Goal: Navigation & Orientation: Find specific page/section

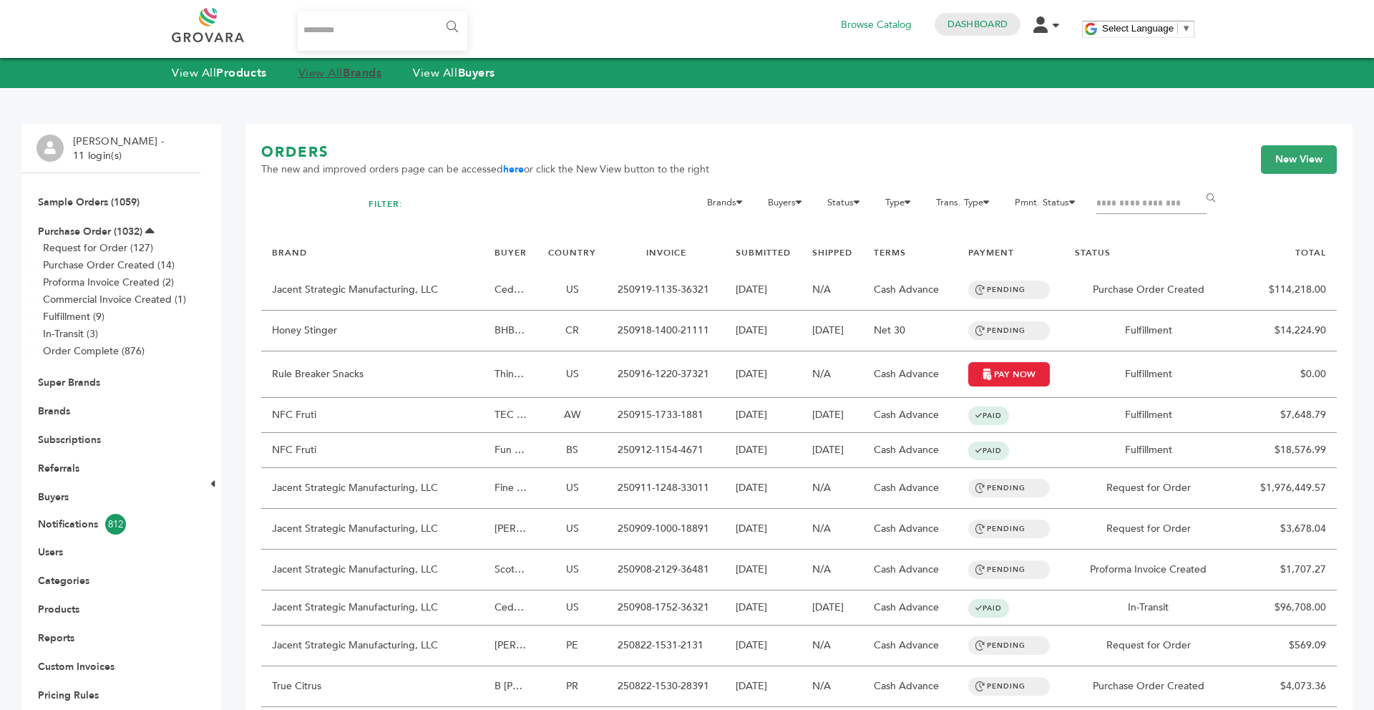
click at [364, 74] on strong "Brands" at bounding box center [362, 73] width 39 height 16
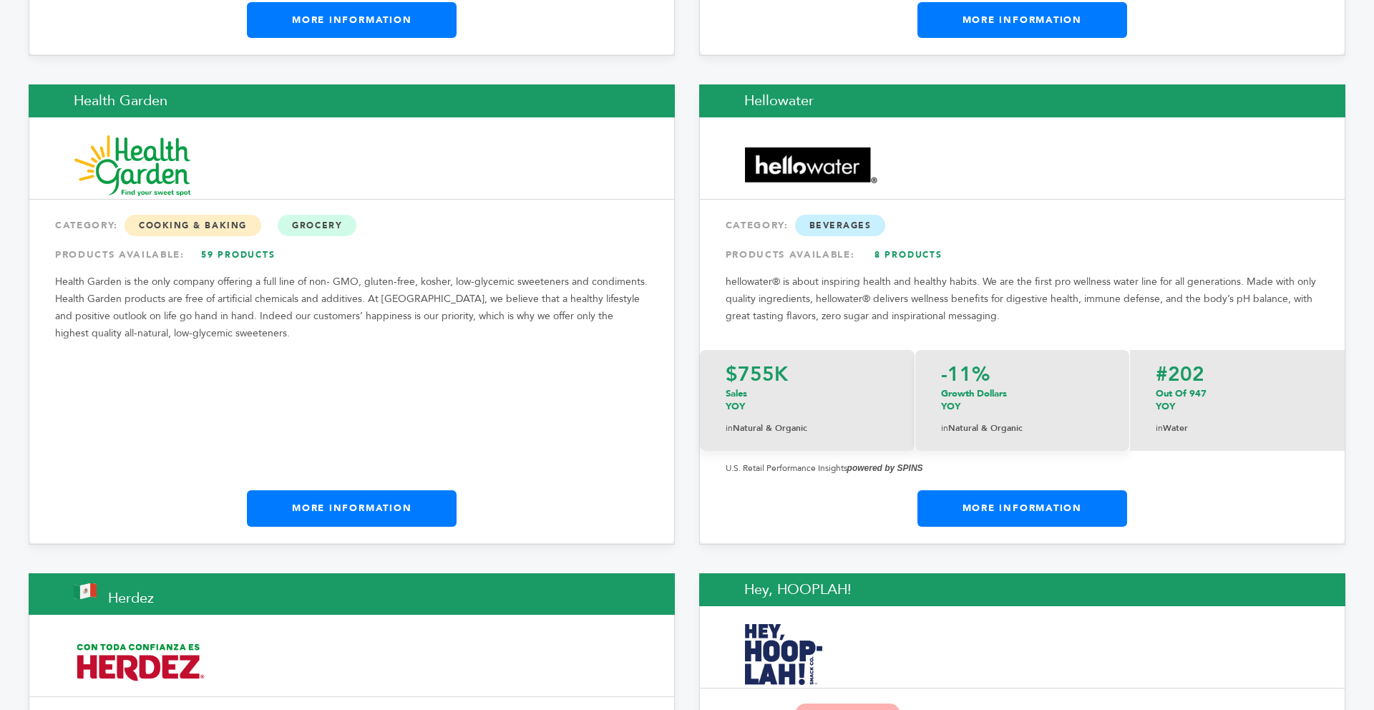
scroll to position [9721, 0]
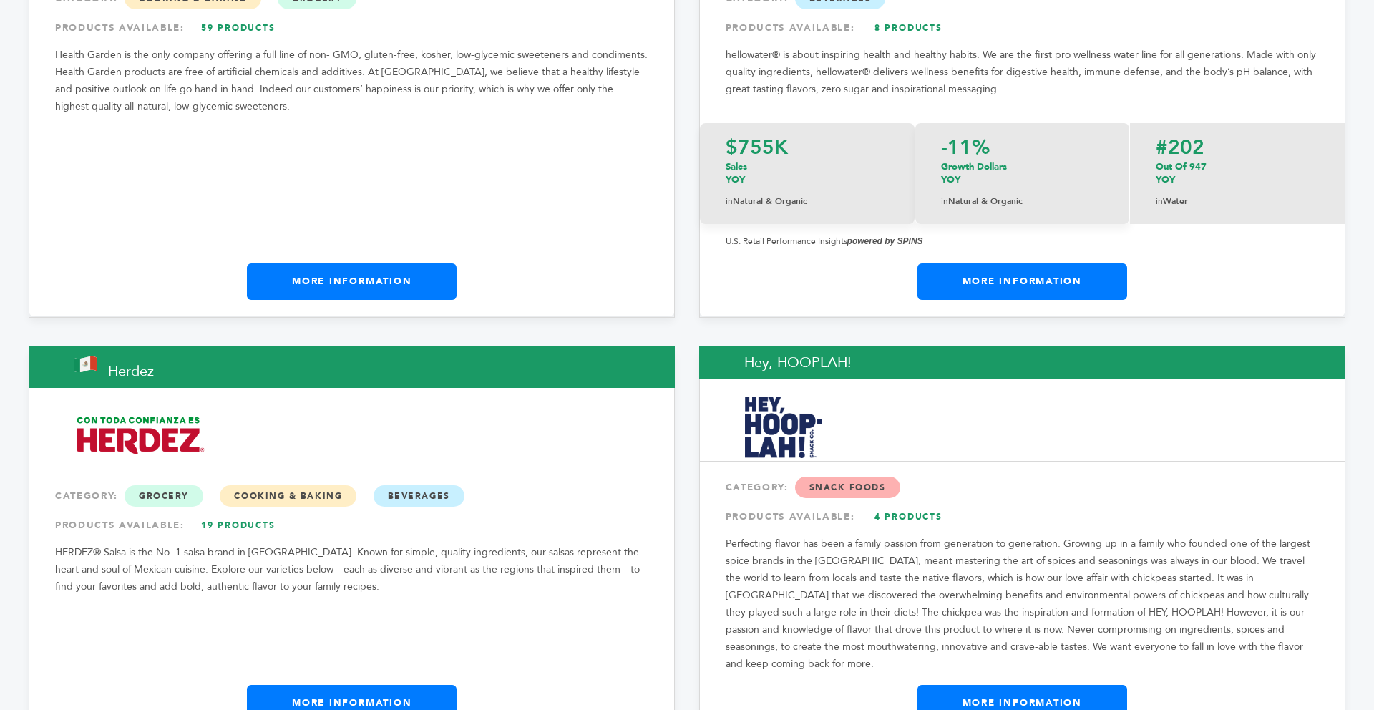
drag, startPoint x: 1374, startPoint y: 49, endPoint x: 1365, endPoint y: 297, distance: 248.5
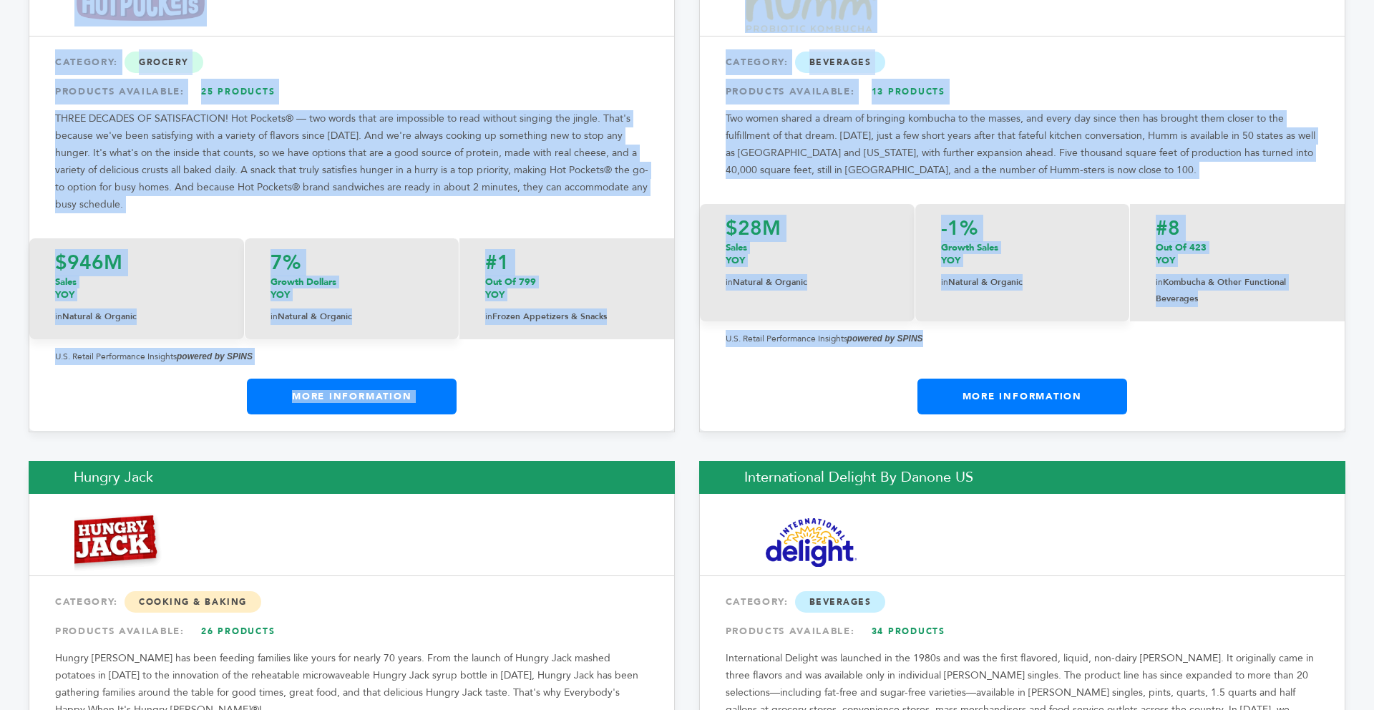
scroll to position [11225, 0]
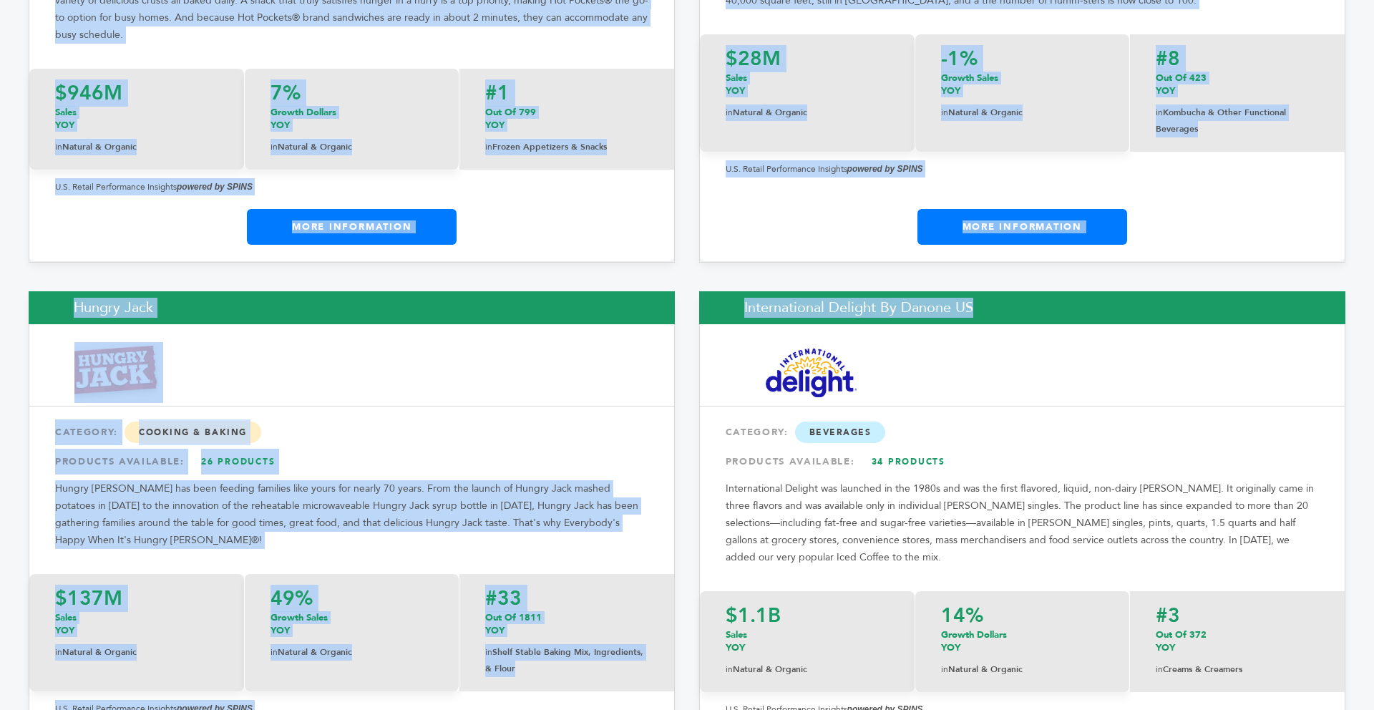
drag, startPoint x: 1374, startPoint y: 261, endPoint x: 1368, endPoint y: 296, distance: 34.8
click at [626, 700] on p "U.S. Retail Performance Insights powered by SPINS" at bounding box center [351, 708] width 593 height 17
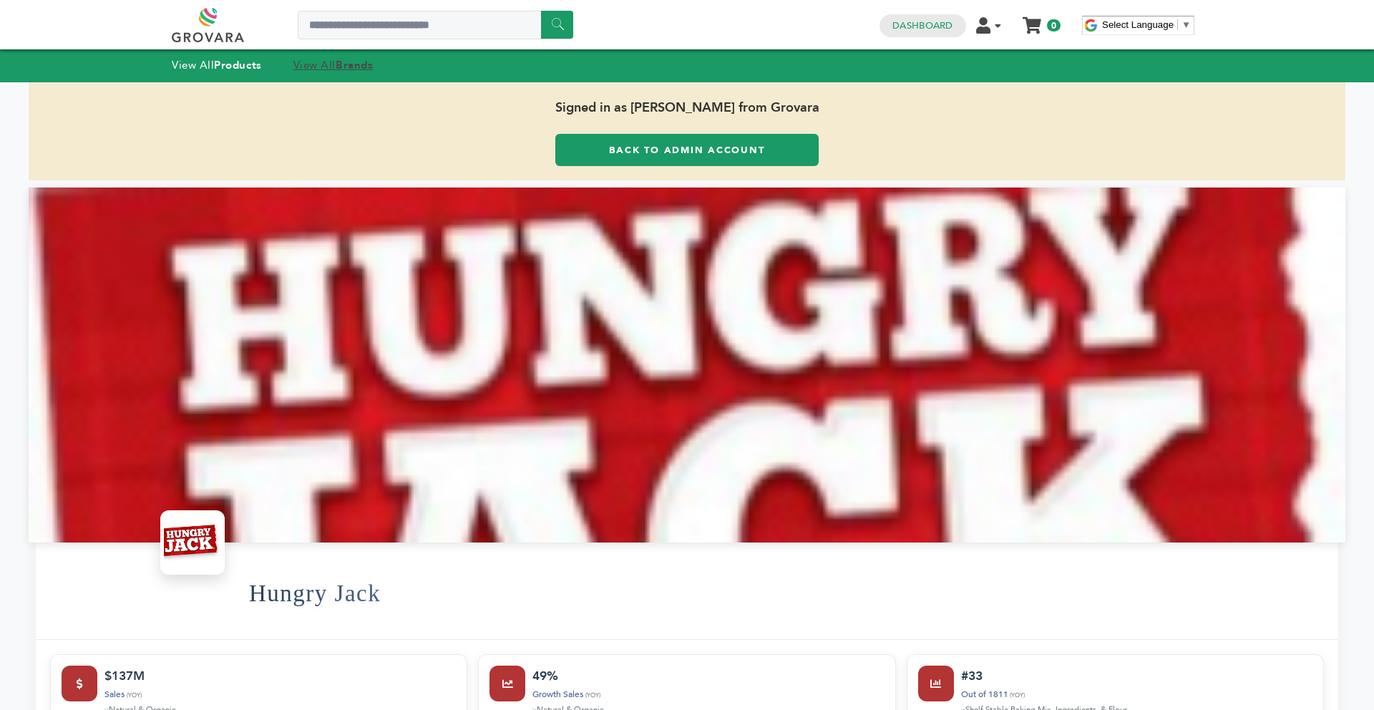
click at [364, 68] on strong "Brands" at bounding box center [354, 65] width 37 height 14
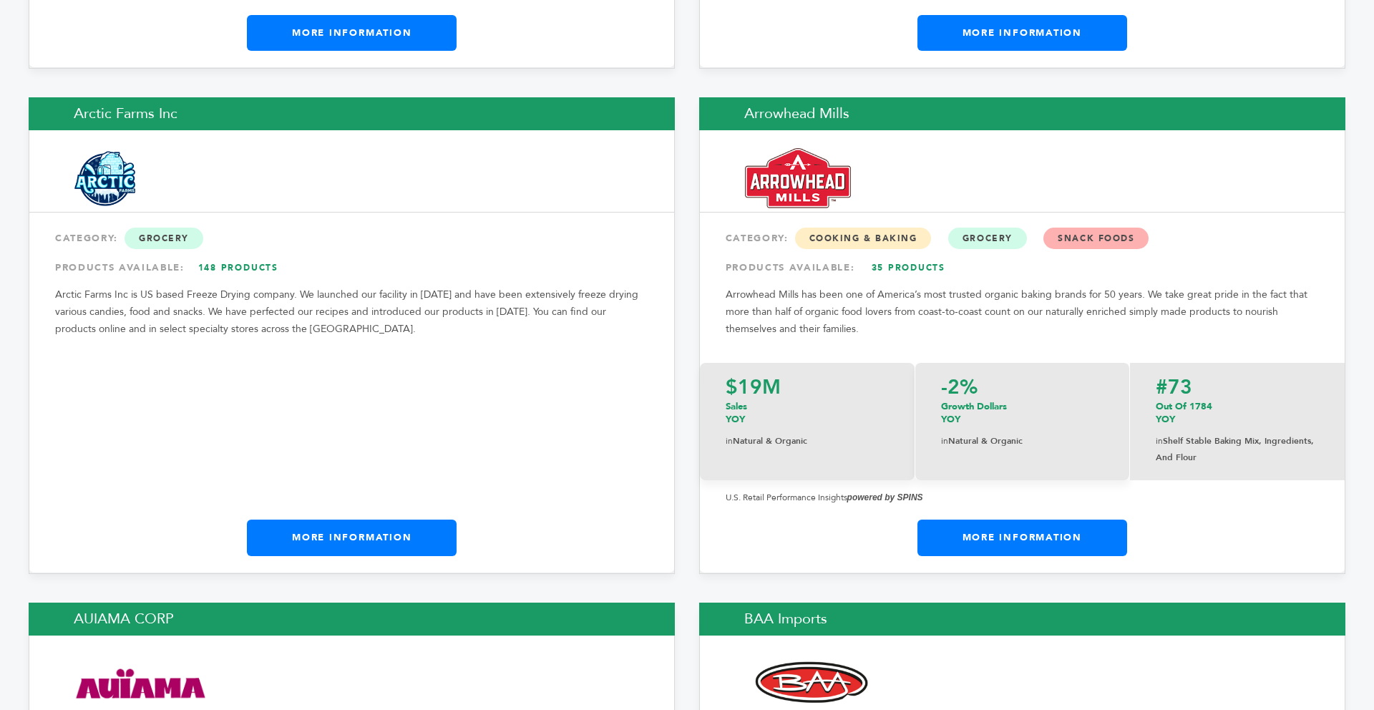
scroll to position [2233, 0]
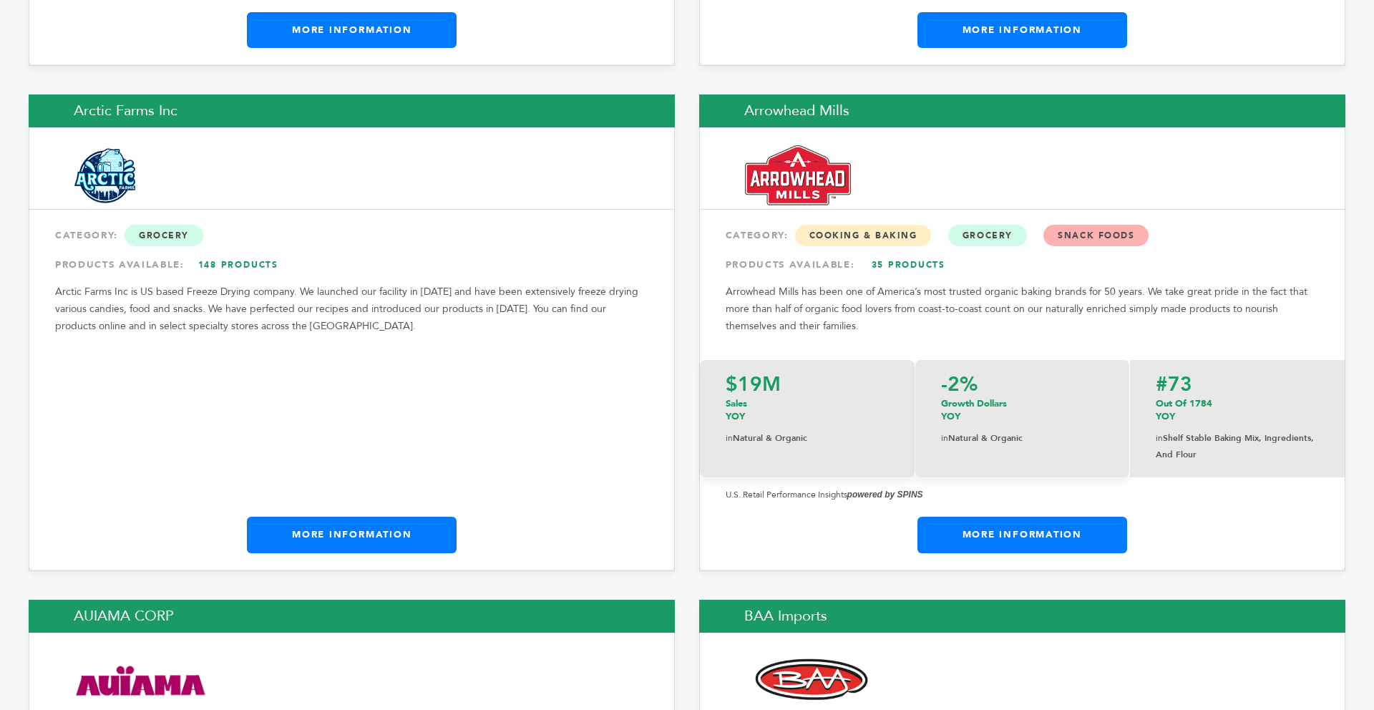
click at [411, 517] on link "More Information" at bounding box center [352, 535] width 210 height 36
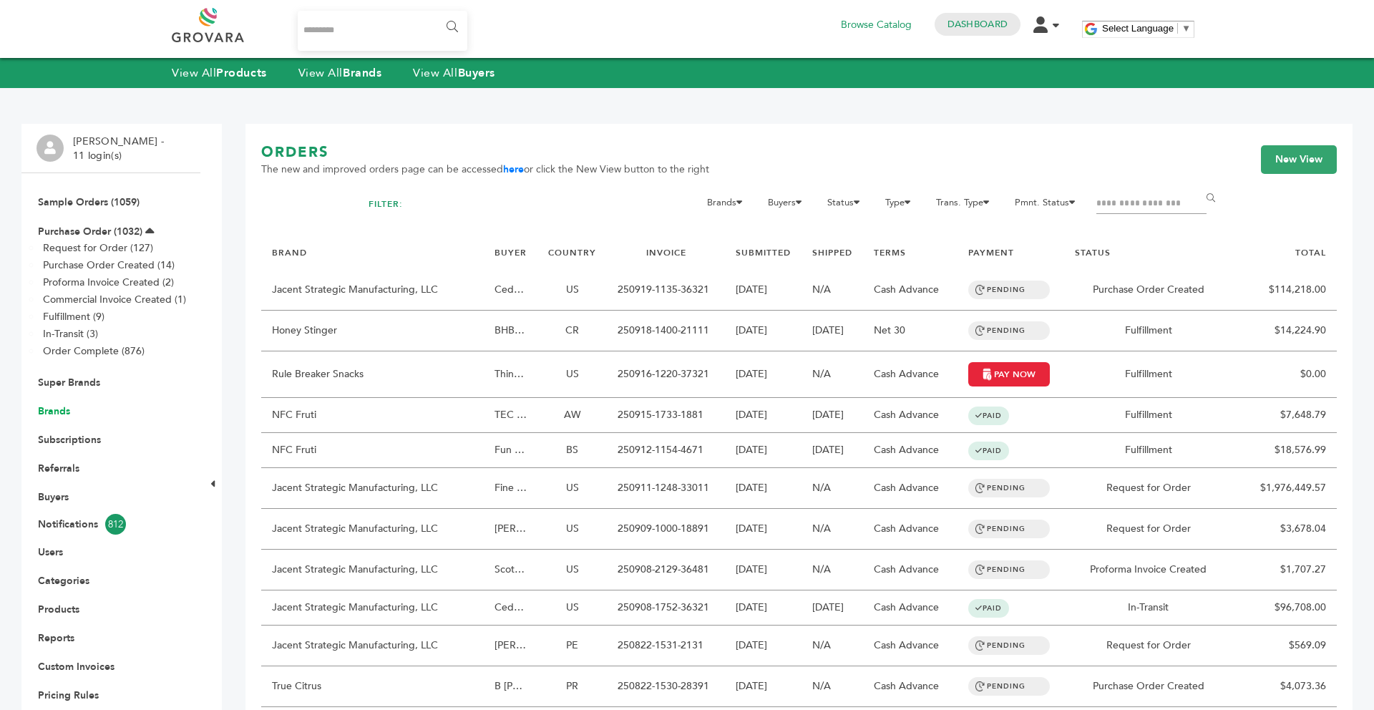
click at [52, 408] on link "Brands" at bounding box center [54, 411] width 32 height 14
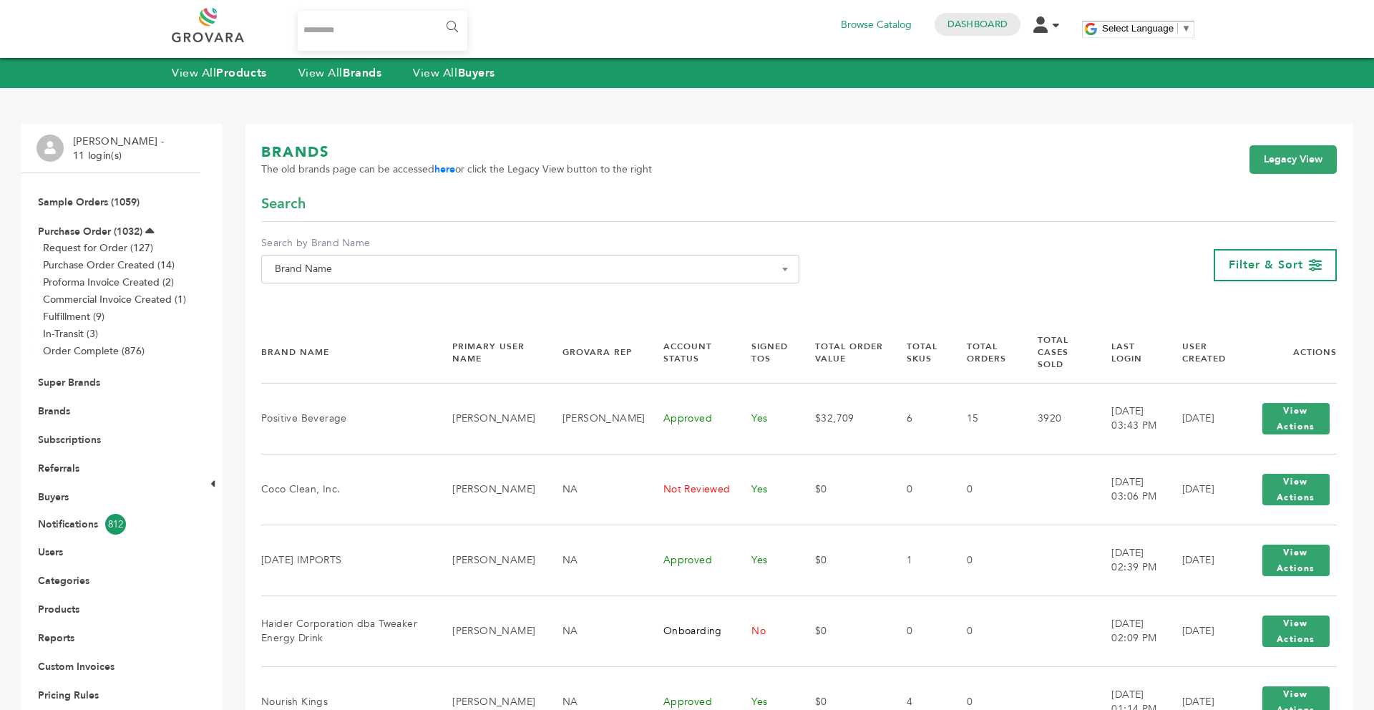
click at [315, 265] on span "Brand Name" at bounding box center [530, 269] width 523 height 20
click at [308, 293] on input "Search" at bounding box center [530, 295] width 531 height 18
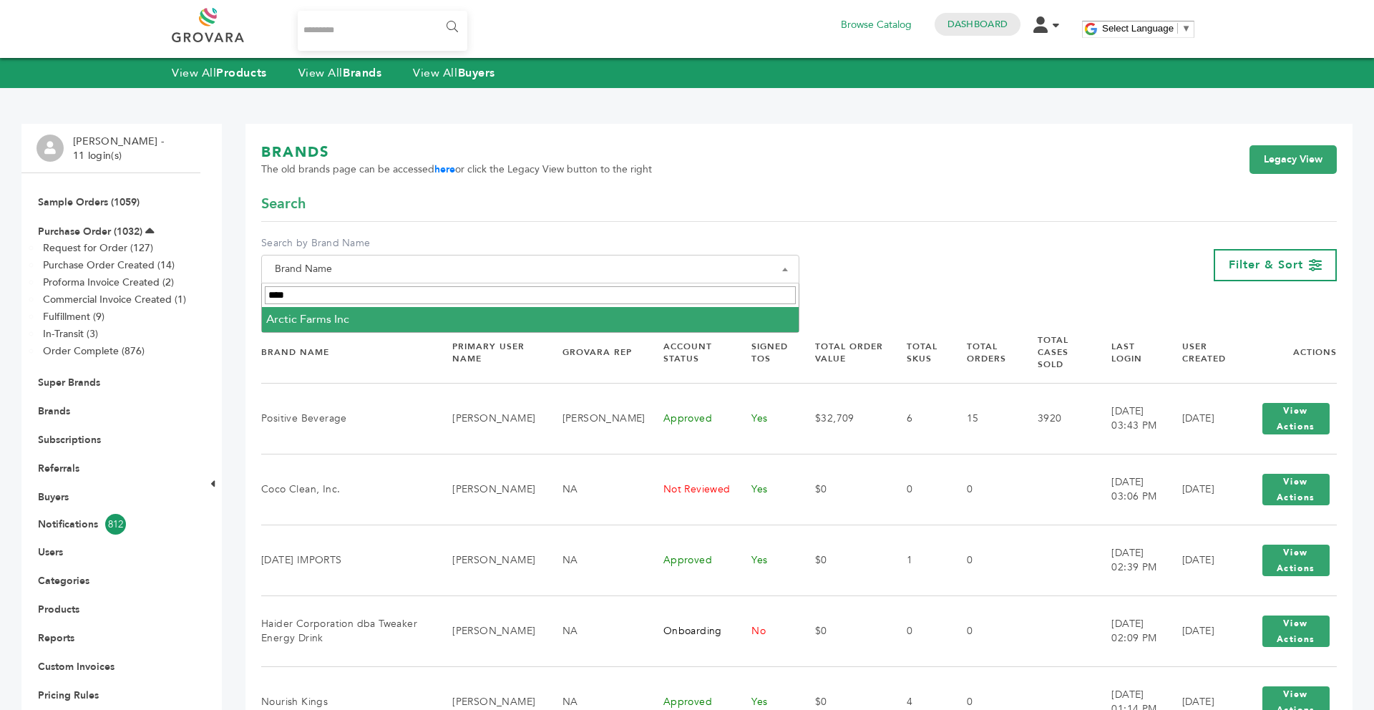
type input "****"
select select "**********"
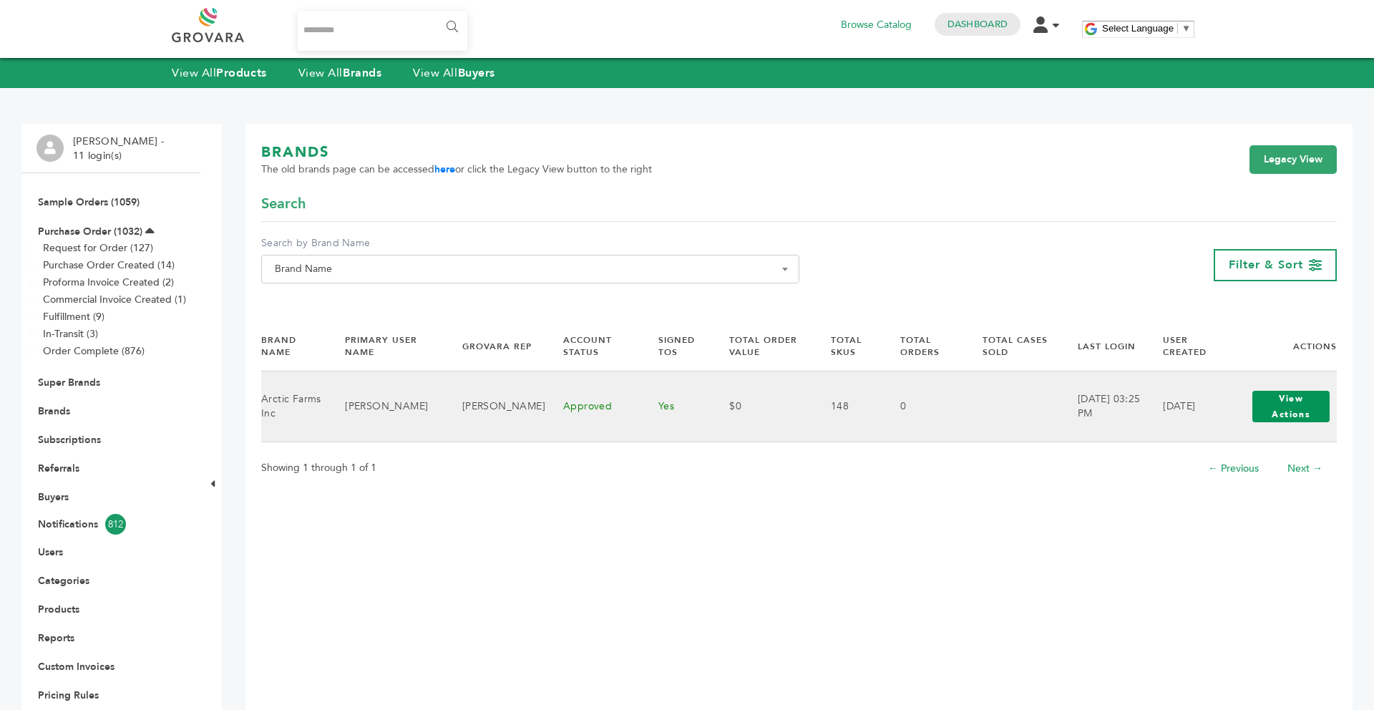
click at [1292, 410] on button "View Actions" at bounding box center [1291, 406] width 77 height 31
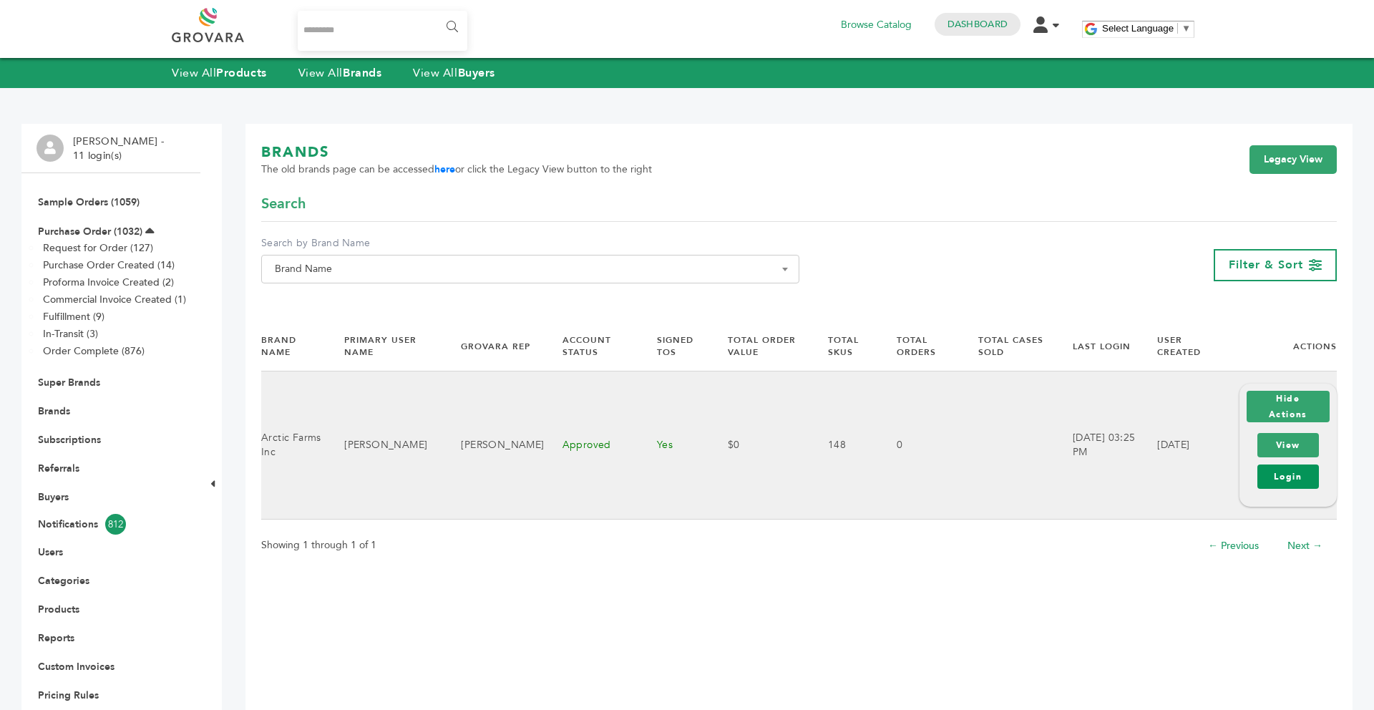
click at [1301, 485] on link "Login" at bounding box center [1289, 477] width 62 height 24
